Goal: Information Seeking & Learning: Learn about a topic

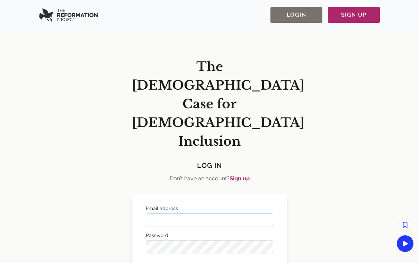
click at [184, 213] on input "Email address" at bounding box center [209, 219] width 127 height 13
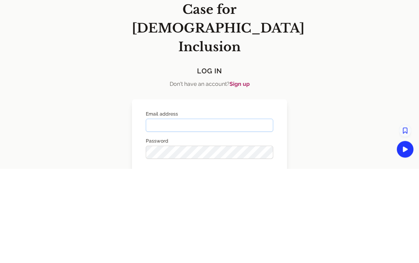
type input "**********"
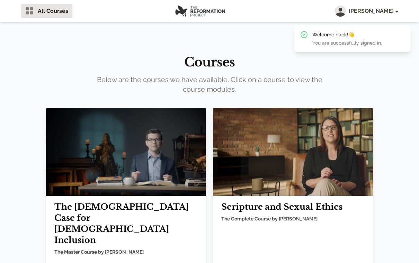
click at [268, 150] on img at bounding box center [293, 152] width 160 height 88
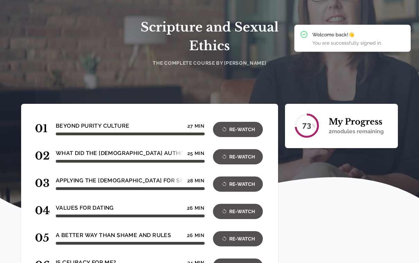
scroll to position [50, 0]
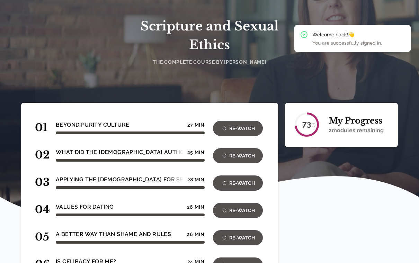
click at [236, 162] on button "Re-Watch" at bounding box center [238, 155] width 50 height 15
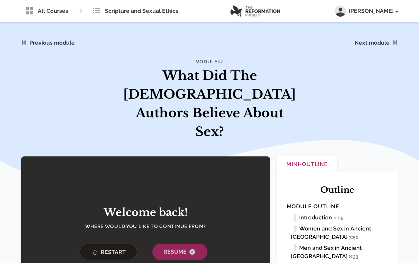
click at [188, 244] on button "Resume" at bounding box center [179, 252] width 55 height 17
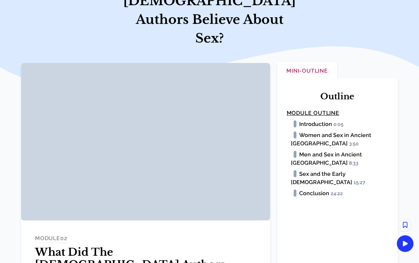
scroll to position [99, 0]
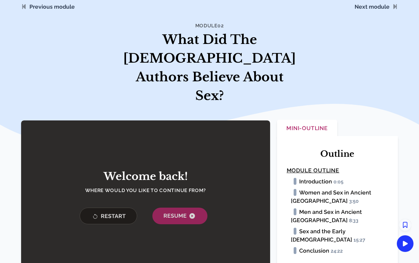
scroll to position [36, 0]
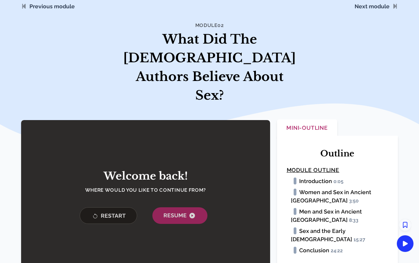
click at [186, 212] on span "Resume" at bounding box center [179, 216] width 33 height 8
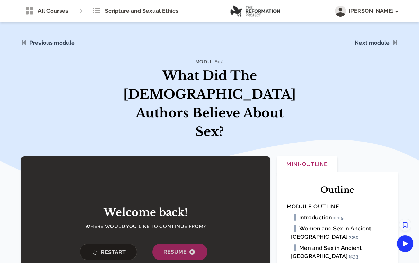
click at [199, 244] on button "Resume" at bounding box center [179, 252] width 55 height 17
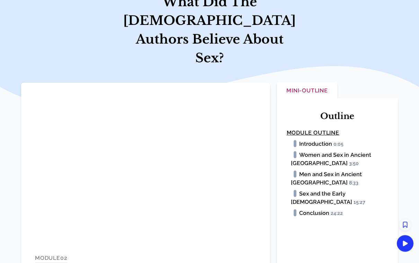
scroll to position [74, 0]
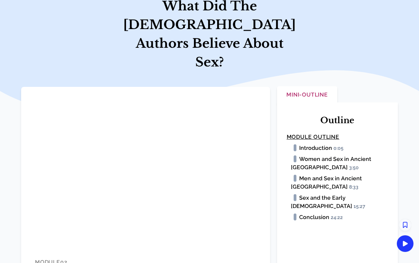
scroll to position [69, 0]
